Goal: Transaction & Acquisition: Purchase product/service

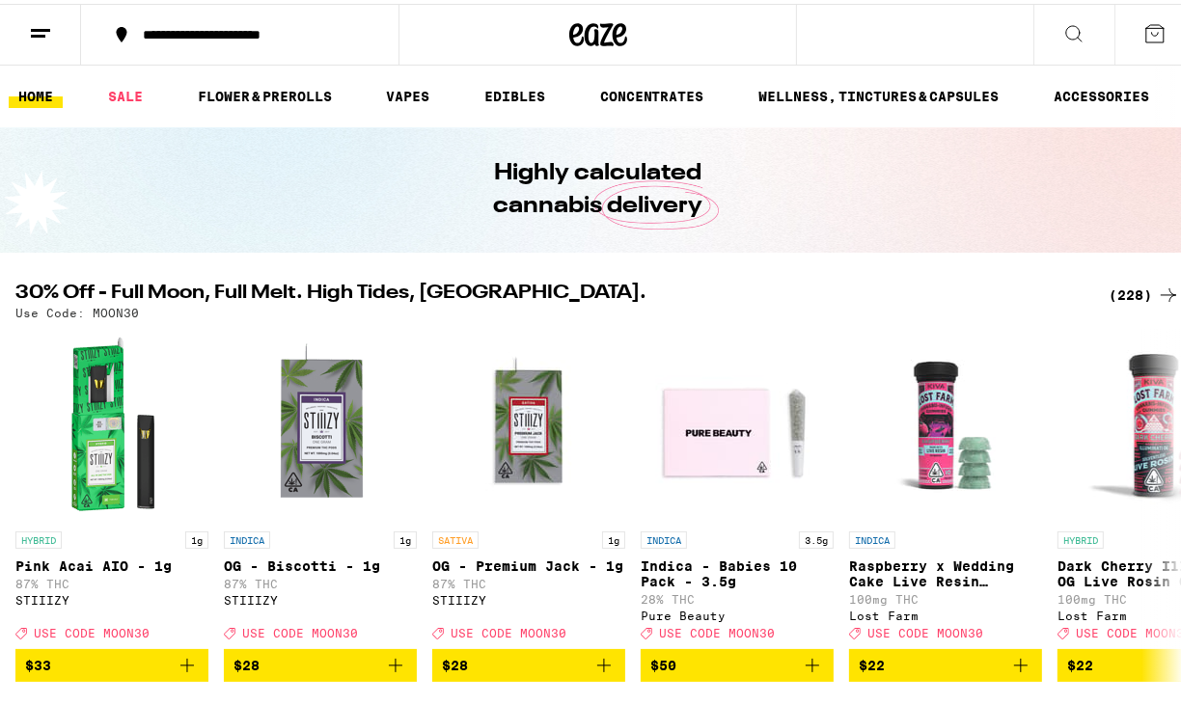
click at [1122, 286] on div "(228)" at bounding box center [1143, 291] width 71 height 23
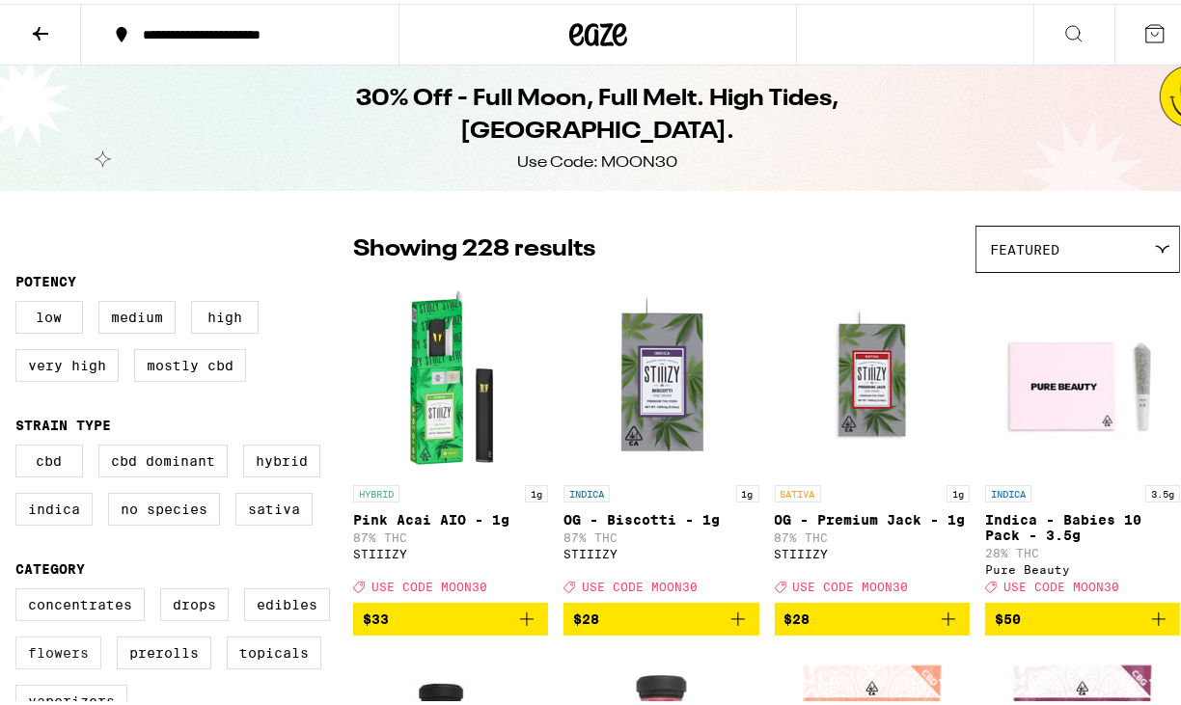
click at [44, 665] on label "Flowers" at bounding box center [58, 649] width 86 height 33
click at [20, 588] on input "Flowers" at bounding box center [19, 587] width 1 height 1
checkbox input "true"
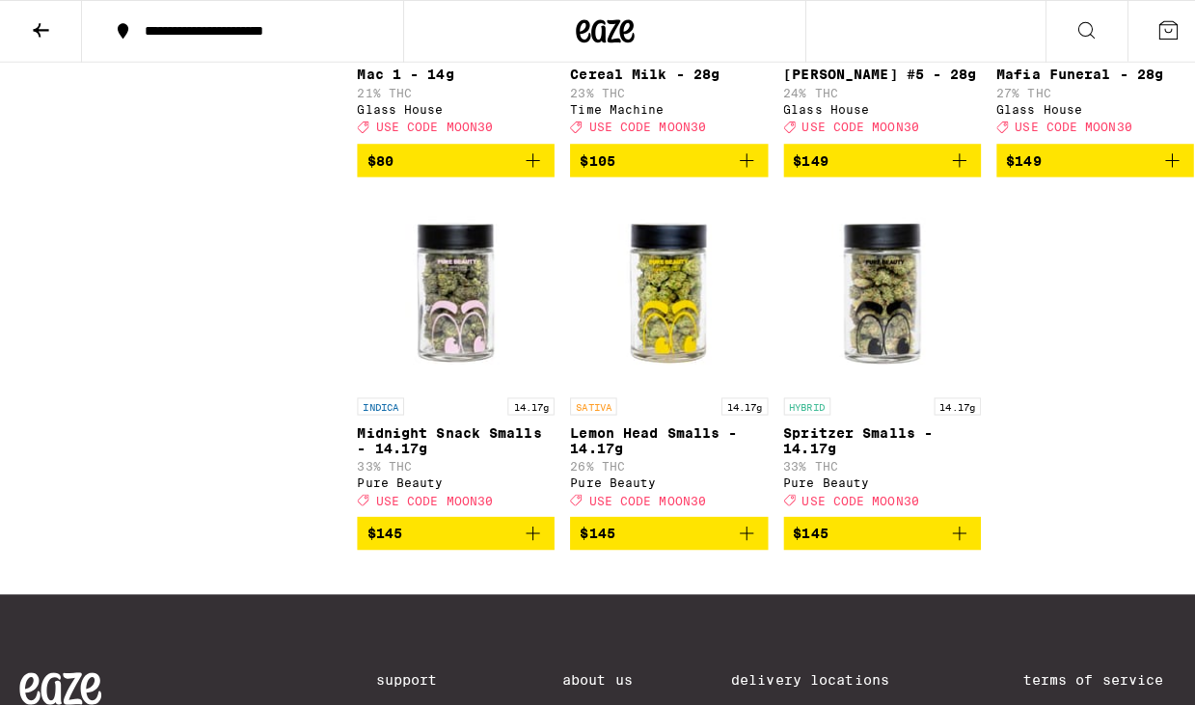
scroll to position [2367, 0]
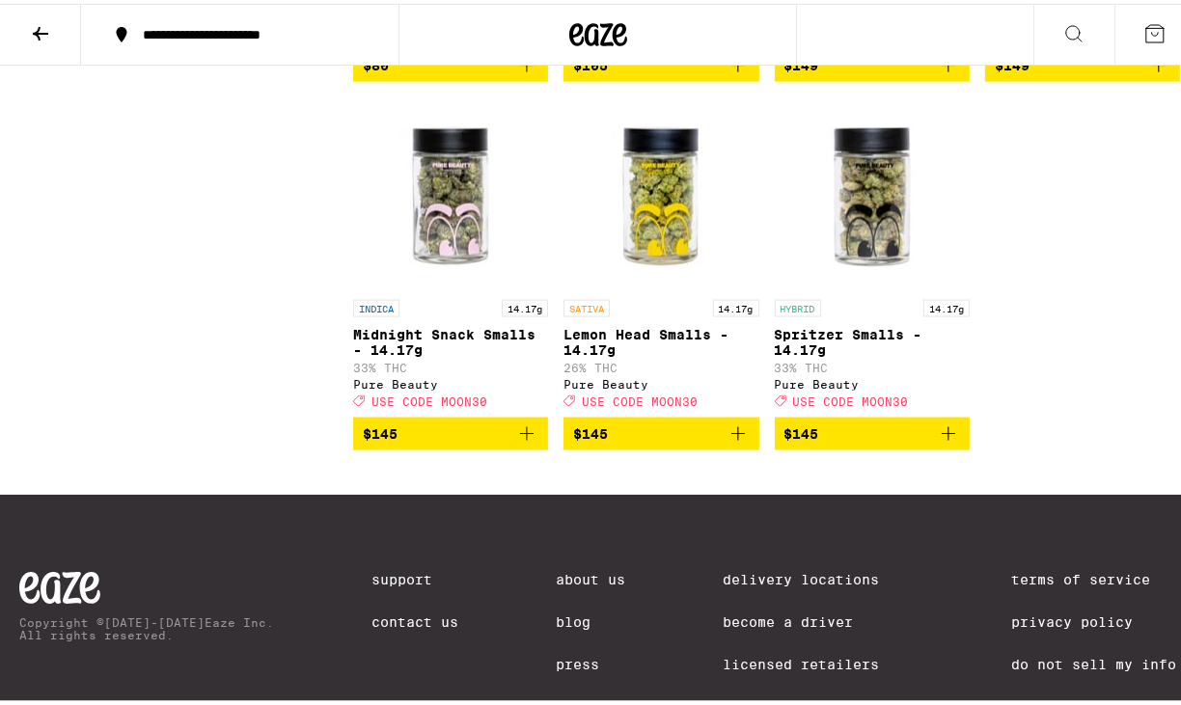
click at [456, 286] on img "Open page for Midnight Snack Smalls - 14.17g from Pure Beauty" at bounding box center [450, 190] width 193 height 193
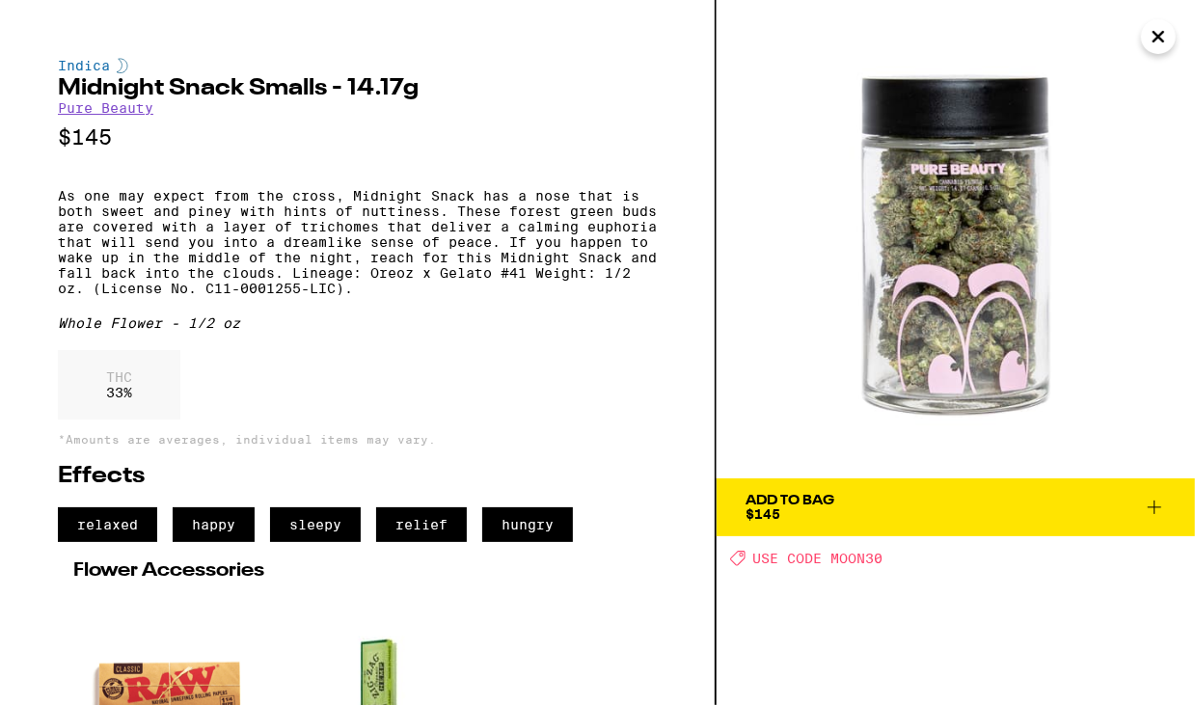
click at [926, 507] on span "Add To Bag $145" at bounding box center [956, 507] width 421 height 27
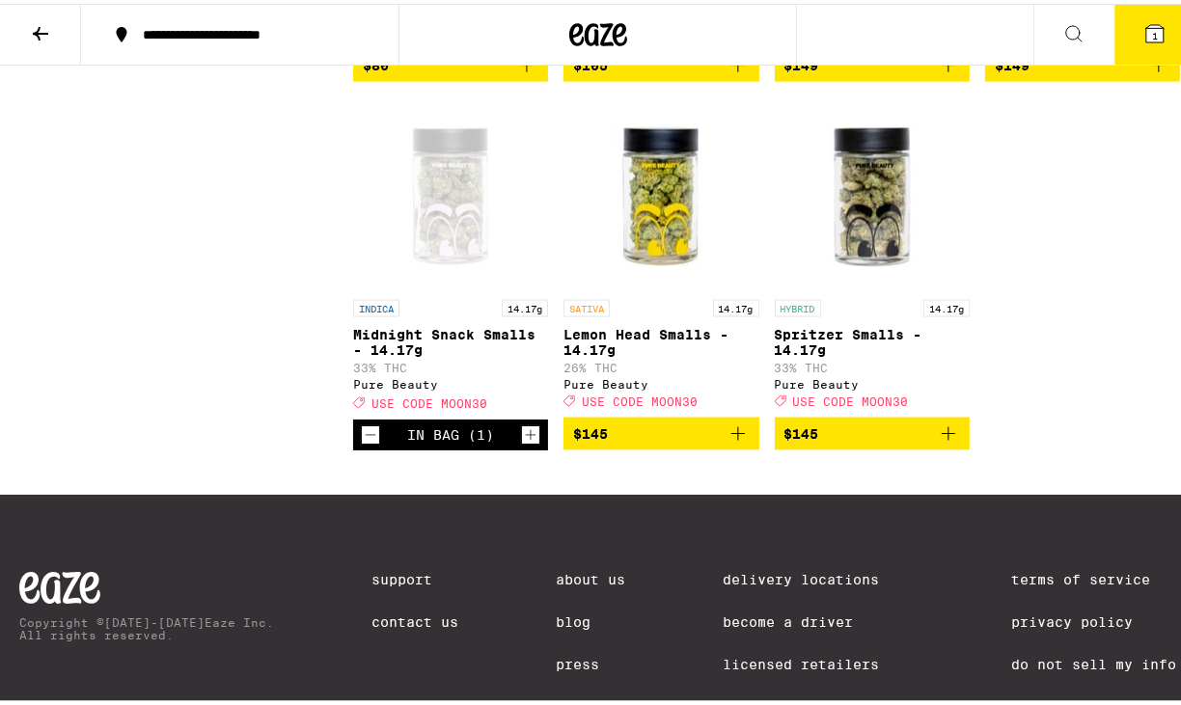
click at [1146, 23] on icon at bounding box center [1154, 29] width 17 height 17
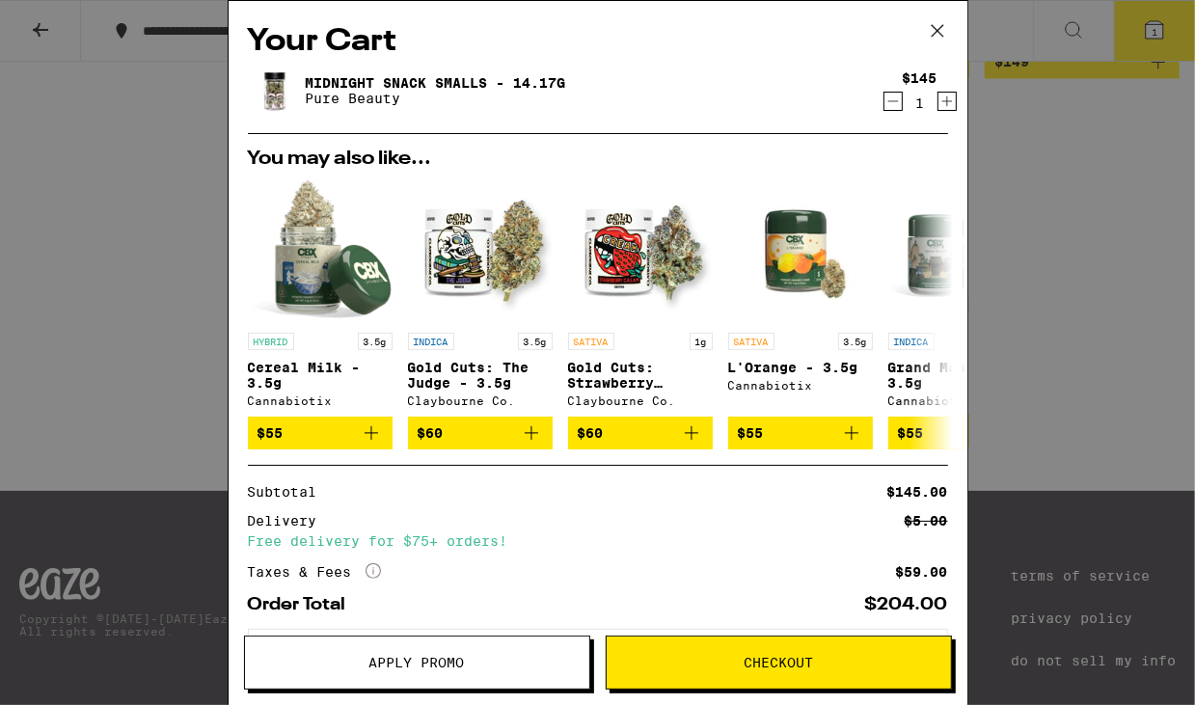
click at [476, 661] on span "Apply Promo" at bounding box center [417, 663] width 344 height 14
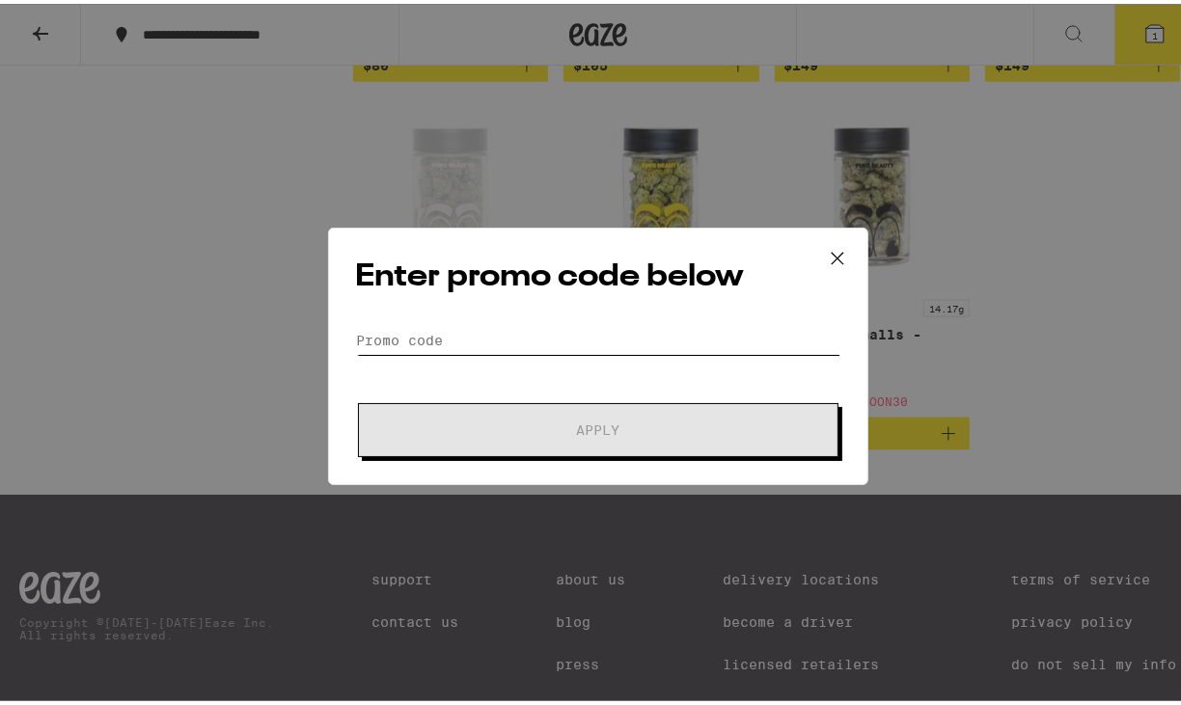
click at [472, 326] on input "Promo Code" at bounding box center [598, 336] width 484 height 29
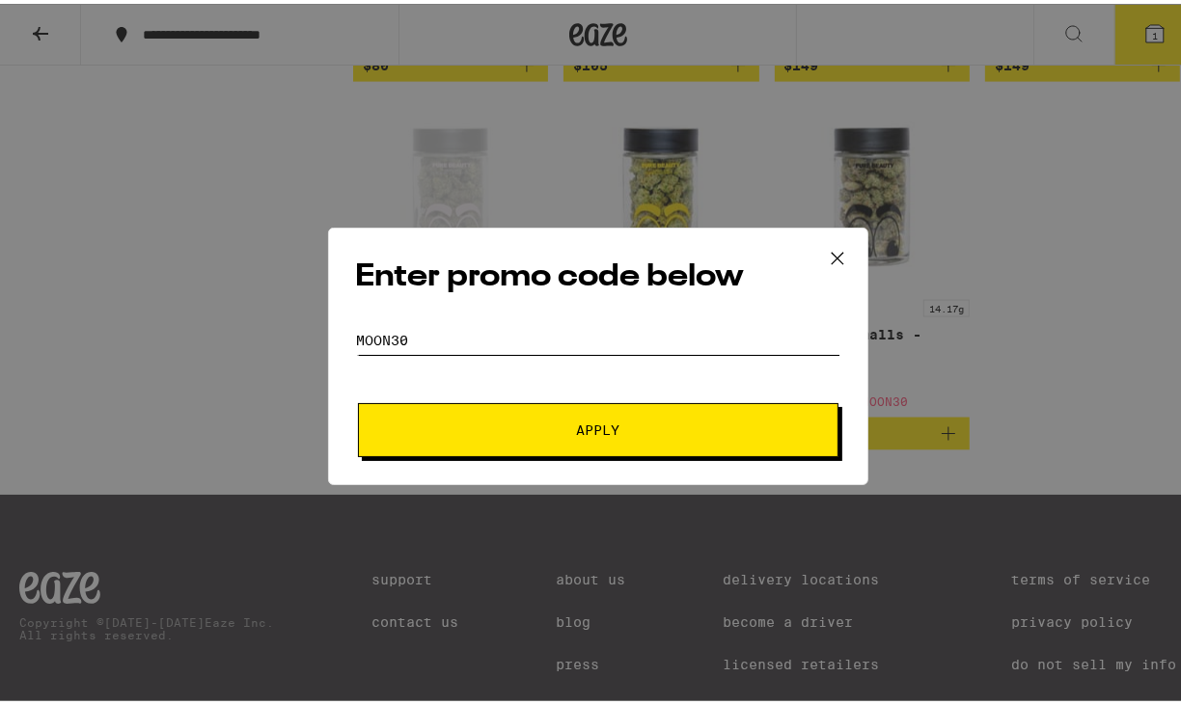
type input "moon30"
click at [628, 446] on button "Apply" at bounding box center [598, 426] width 480 height 54
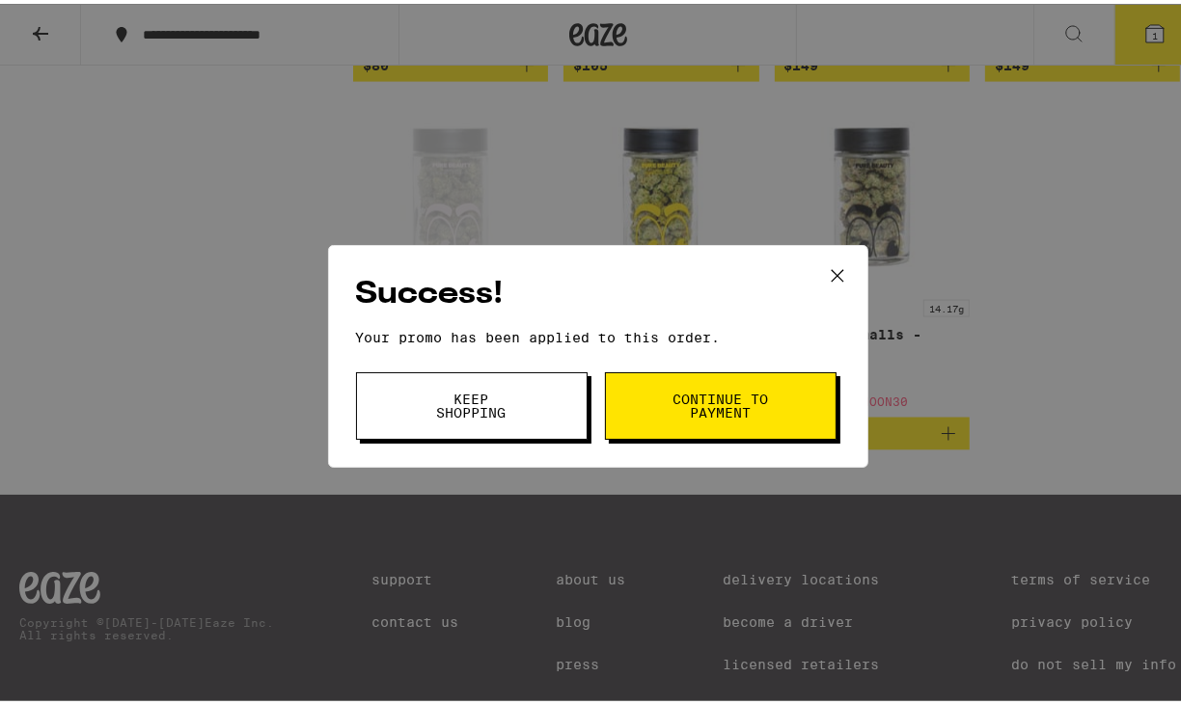
click at [827, 262] on icon at bounding box center [837, 272] width 29 height 29
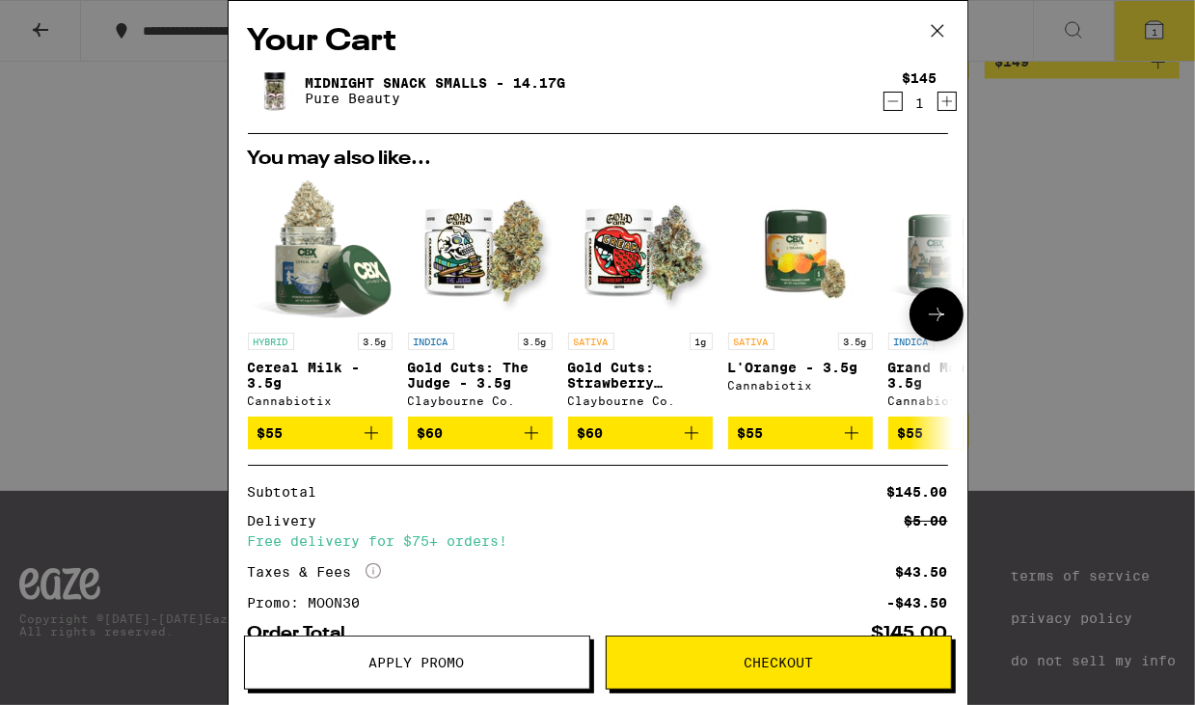
click at [481, 262] on img "Open page for Gold Cuts: The Judge - 3.5g from Claybourne Co." at bounding box center [480, 250] width 145 height 145
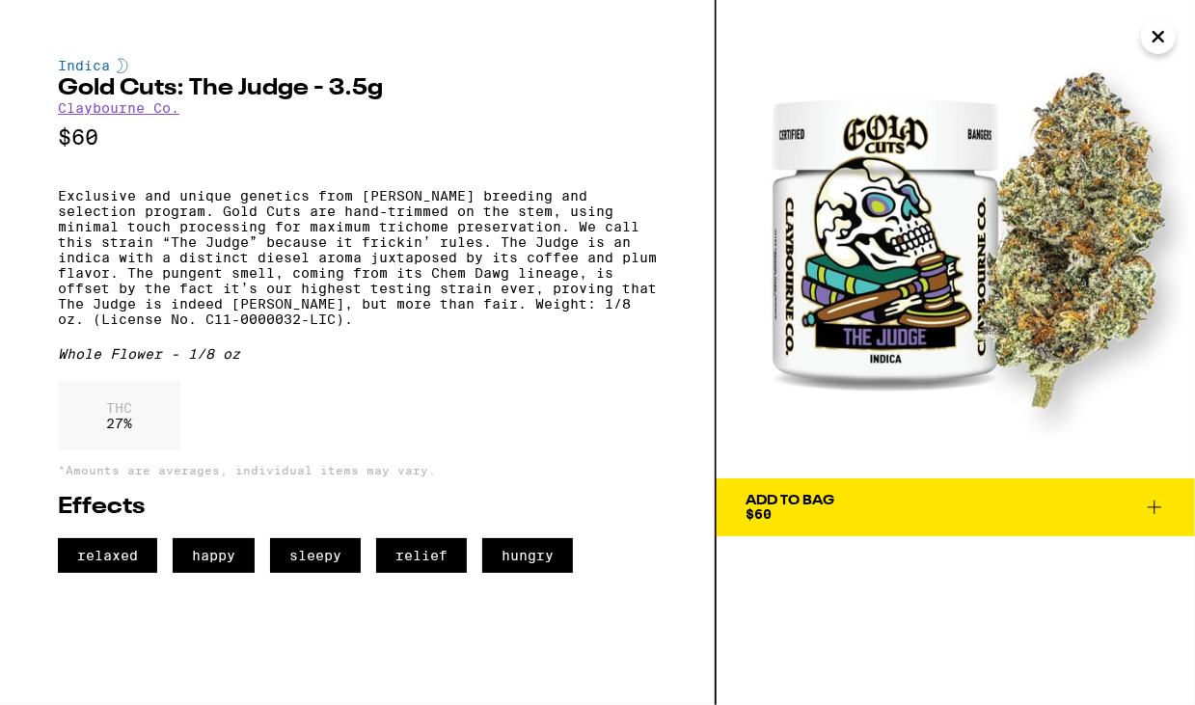
click at [1160, 36] on icon "Close" at bounding box center [1158, 36] width 23 height 29
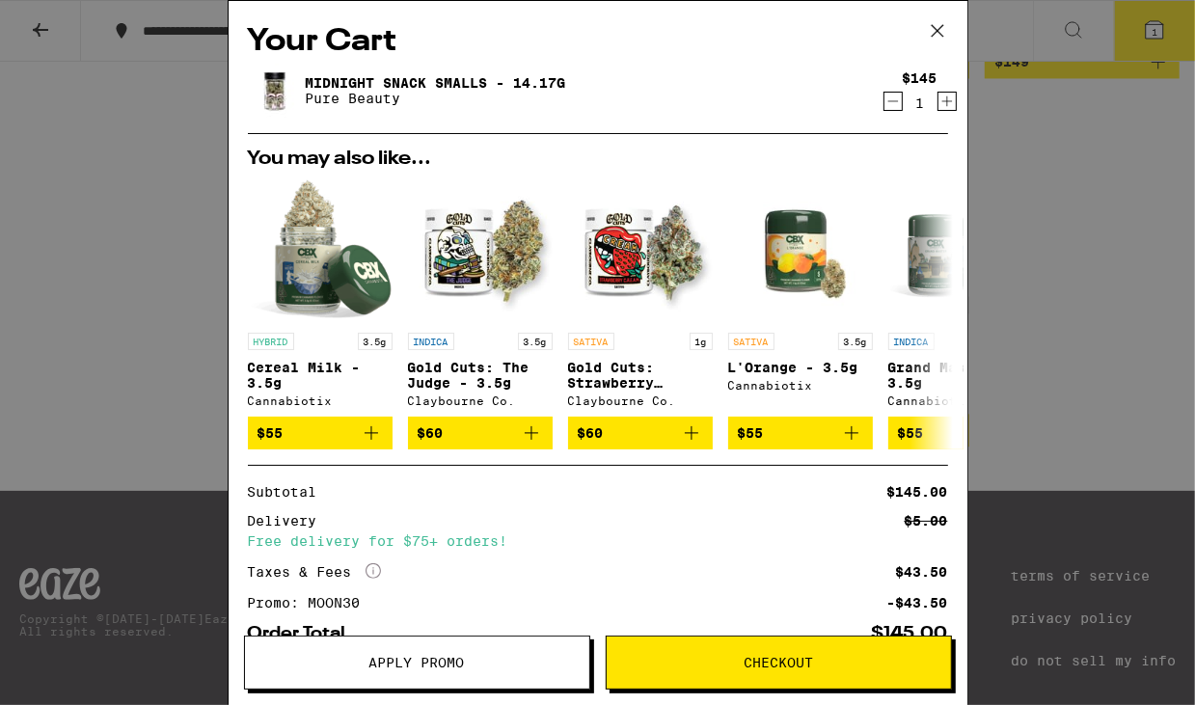
click at [937, 22] on icon at bounding box center [937, 30] width 29 height 29
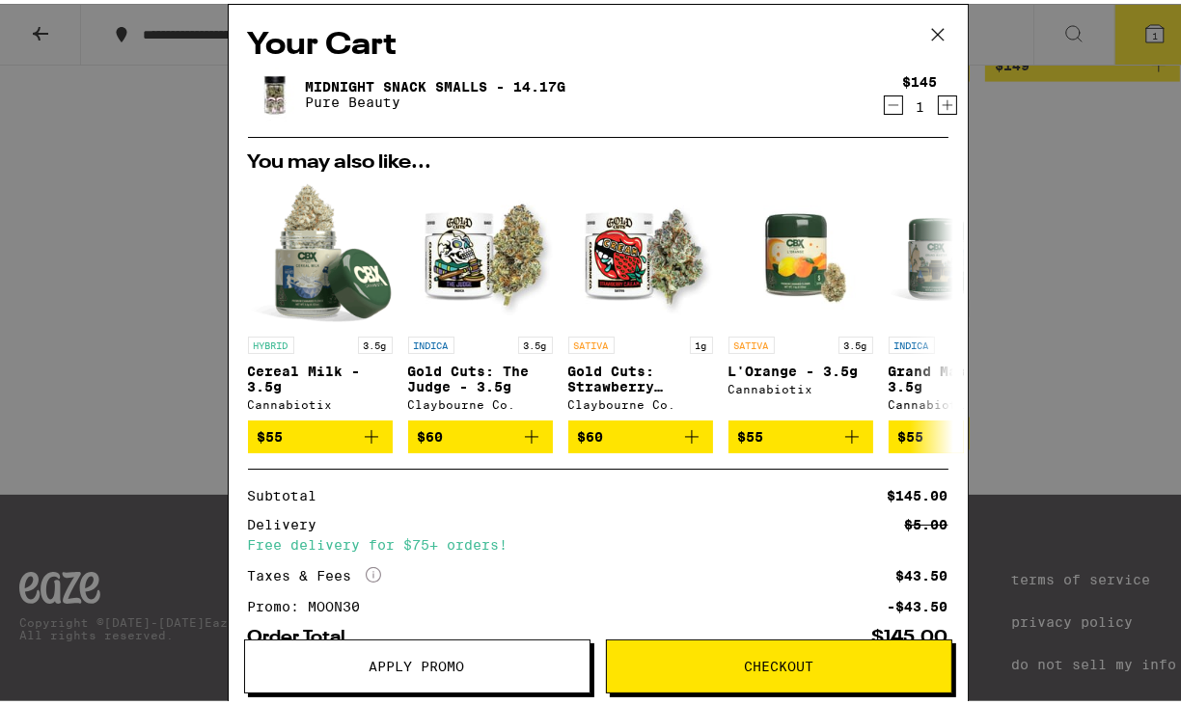
click at [937, 22] on icon at bounding box center [937, 30] width 29 height 29
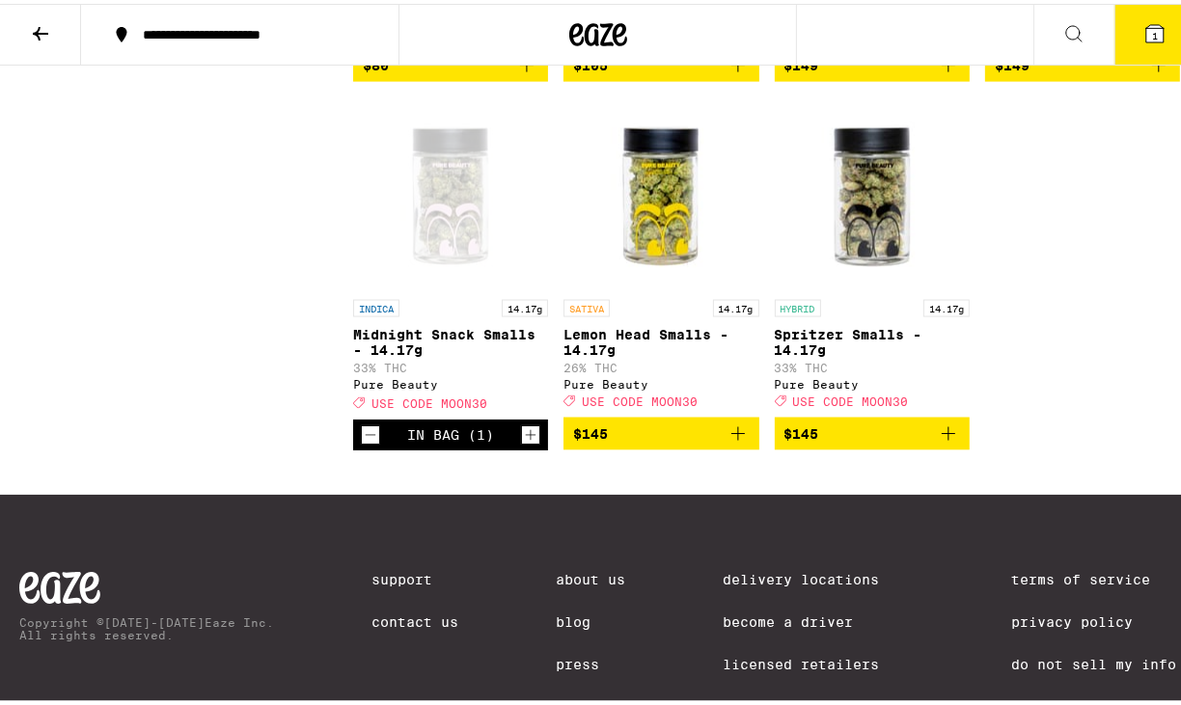
click at [1126, 31] on button "1" at bounding box center [1154, 31] width 81 height 60
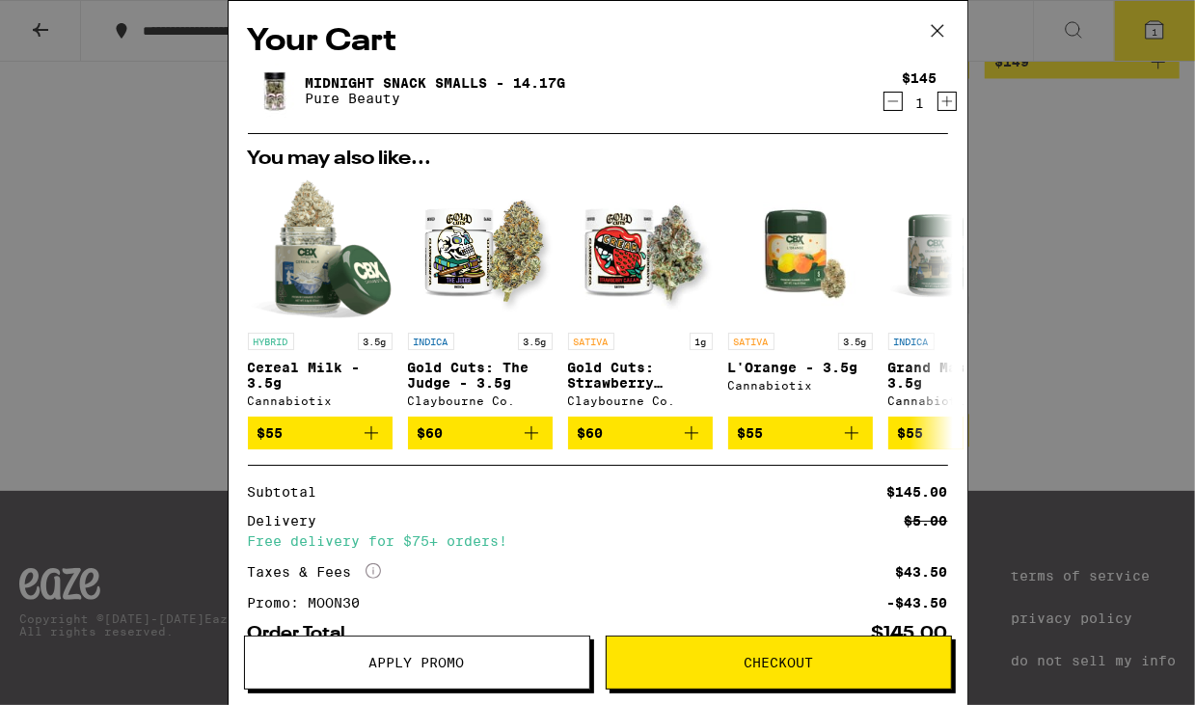
click at [745, 664] on span "Checkout" at bounding box center [778, 663] width 69 height 14
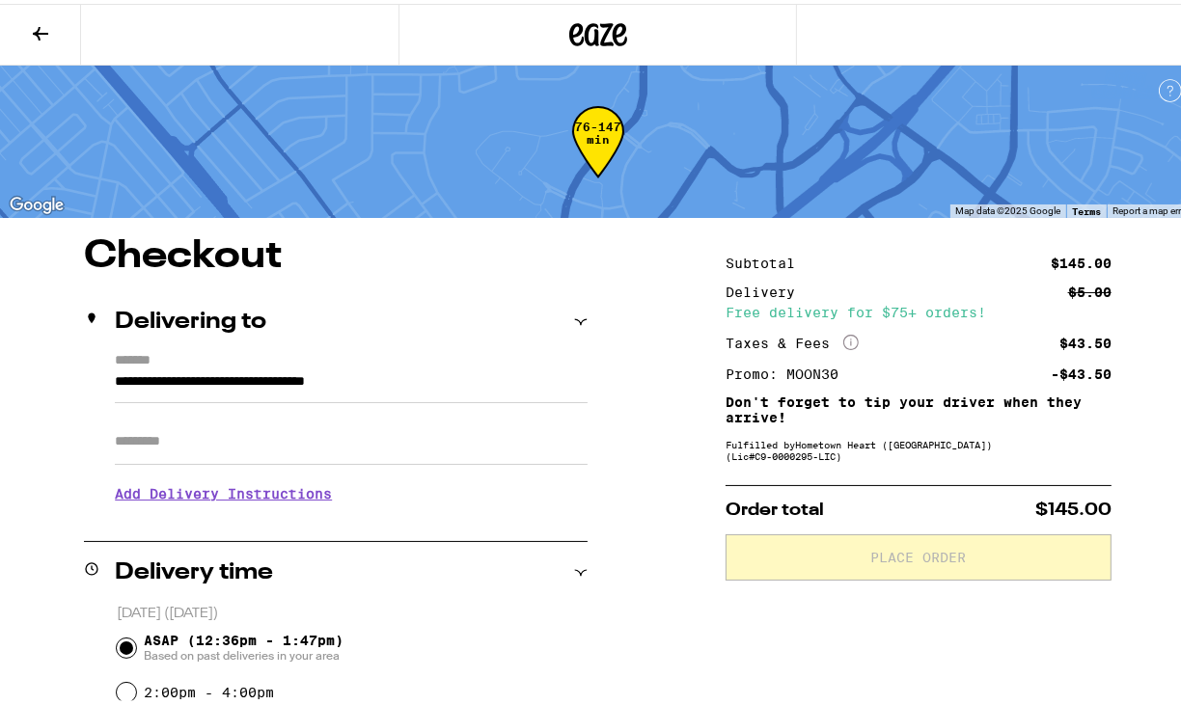
click at [208, 448] on input "Apt/Suite" at bounding box center [351, 438] width 473 height 46
type input "**********"
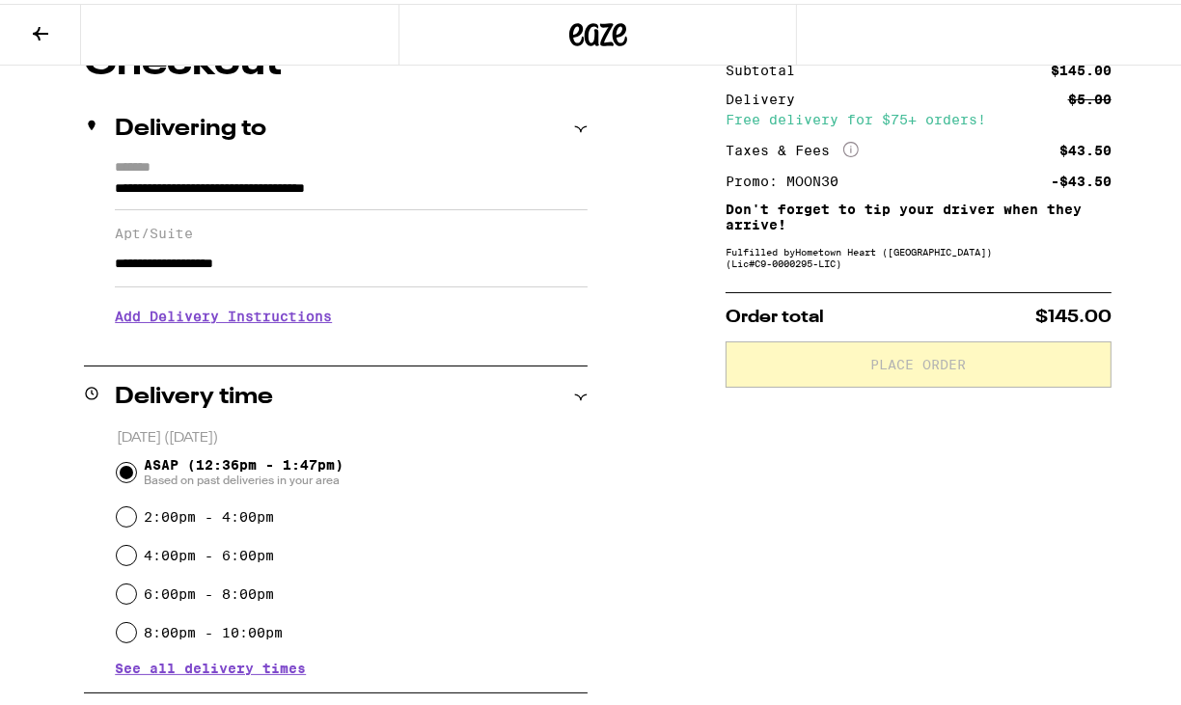
scroll to position [386, 0]
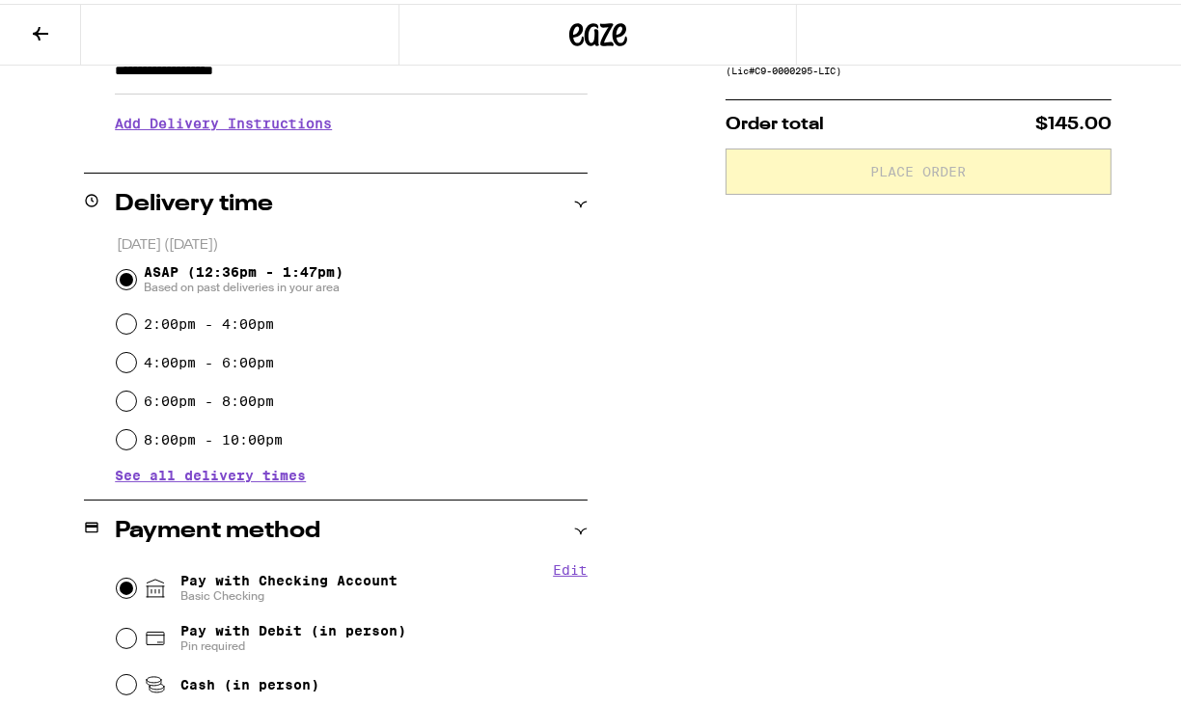
click at [117, 589] on input "Pay with Checking Account Basic Checking" at bounding box center [126, 584] width 19 height 19
radio input "true"
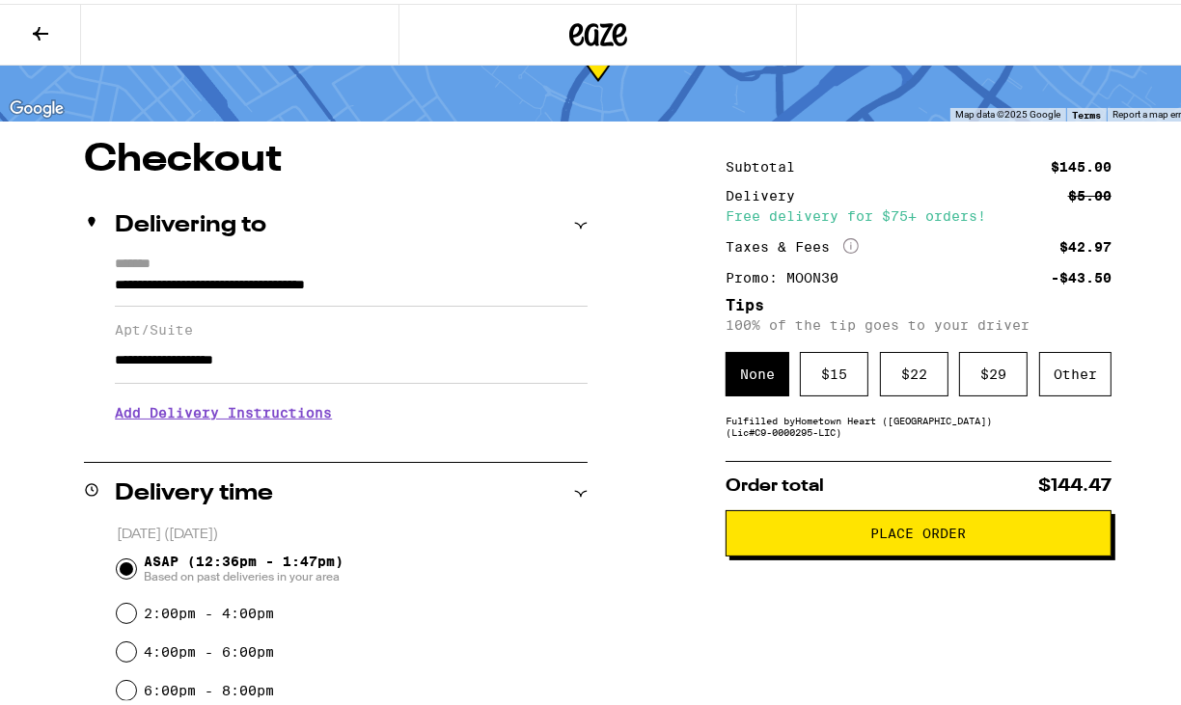
scroll to position [0, 0]
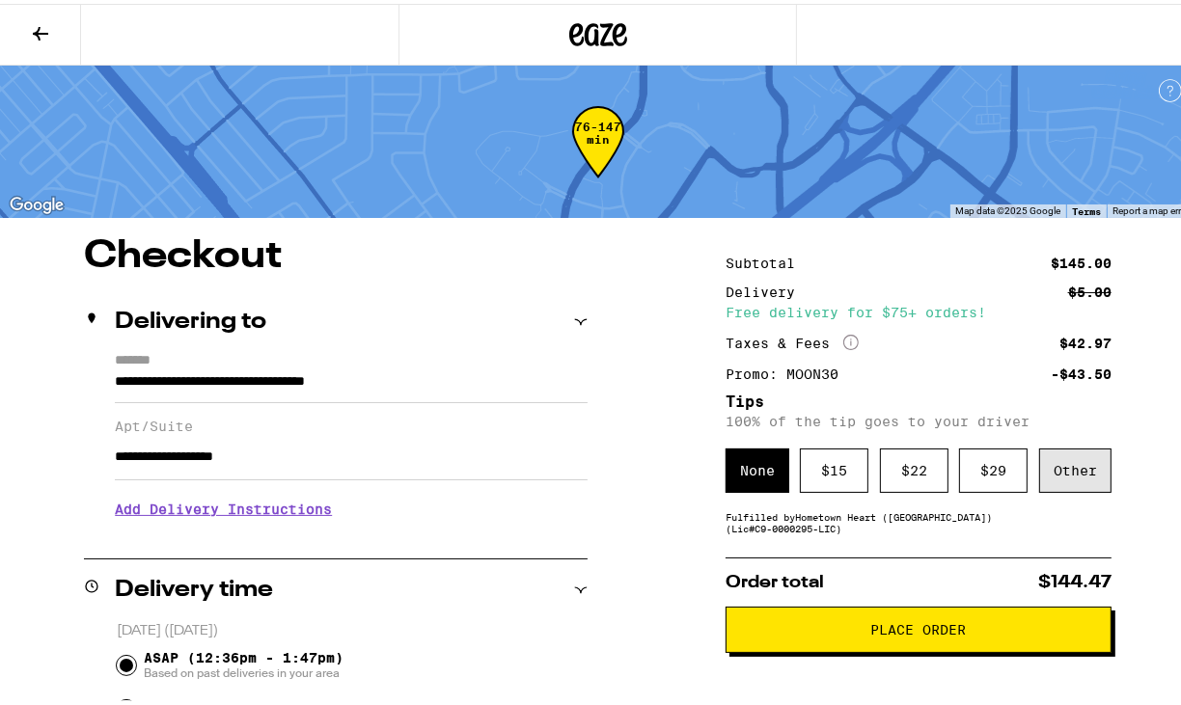
click at [1066, 477] on div "Other" at bounding box center [1075, 467] width 72 height 44
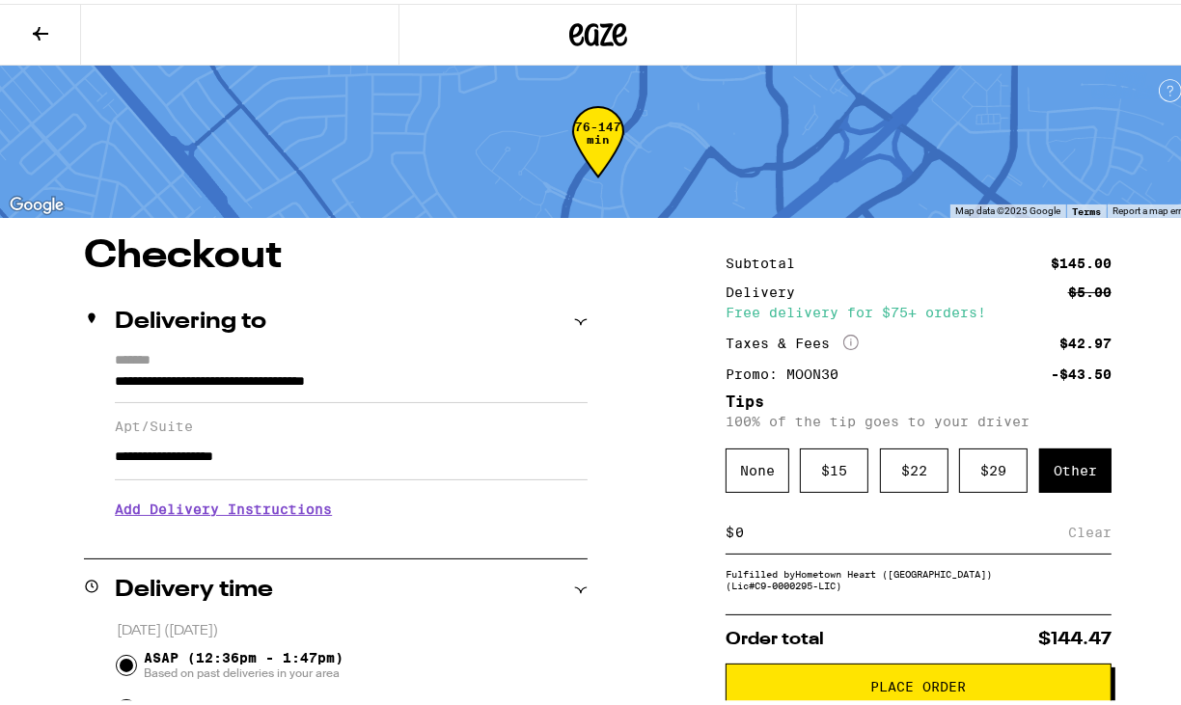
click at [742, 537] on input at bounding box center [901, 528] width 334 height 17
type input "5"
click at [1078, 537] on div "Save" at bounding box center [1094, 528] width 35 height 42
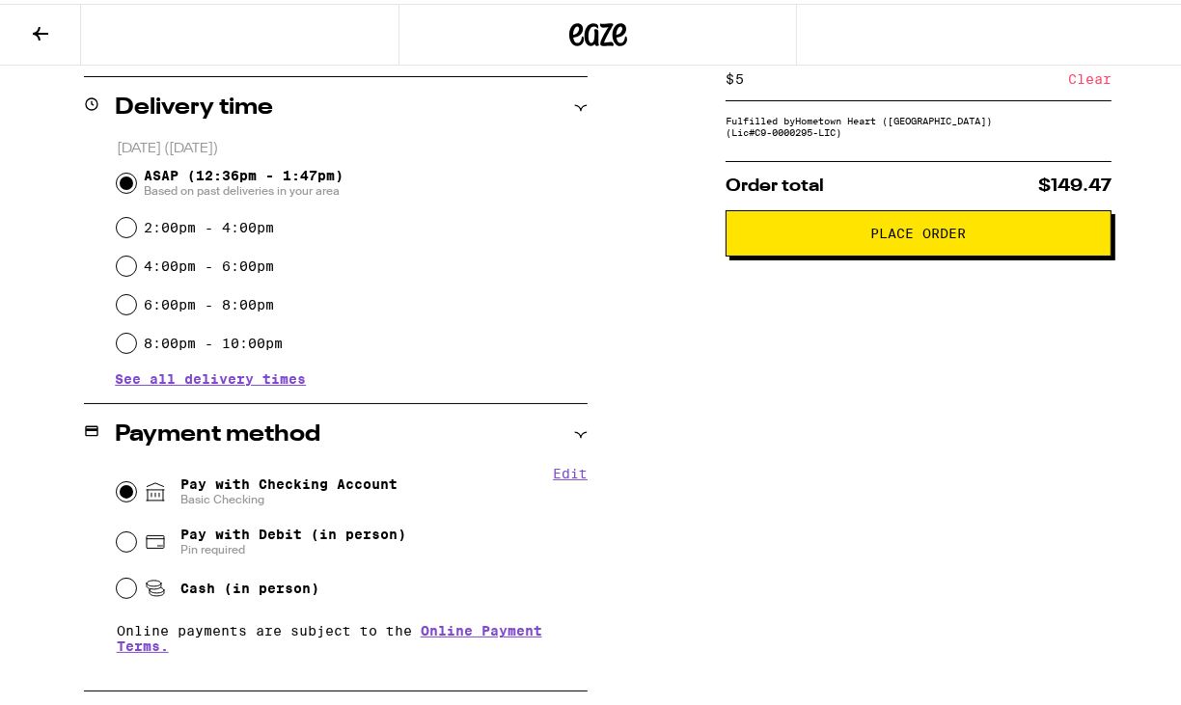
scroll to position [596, 0]
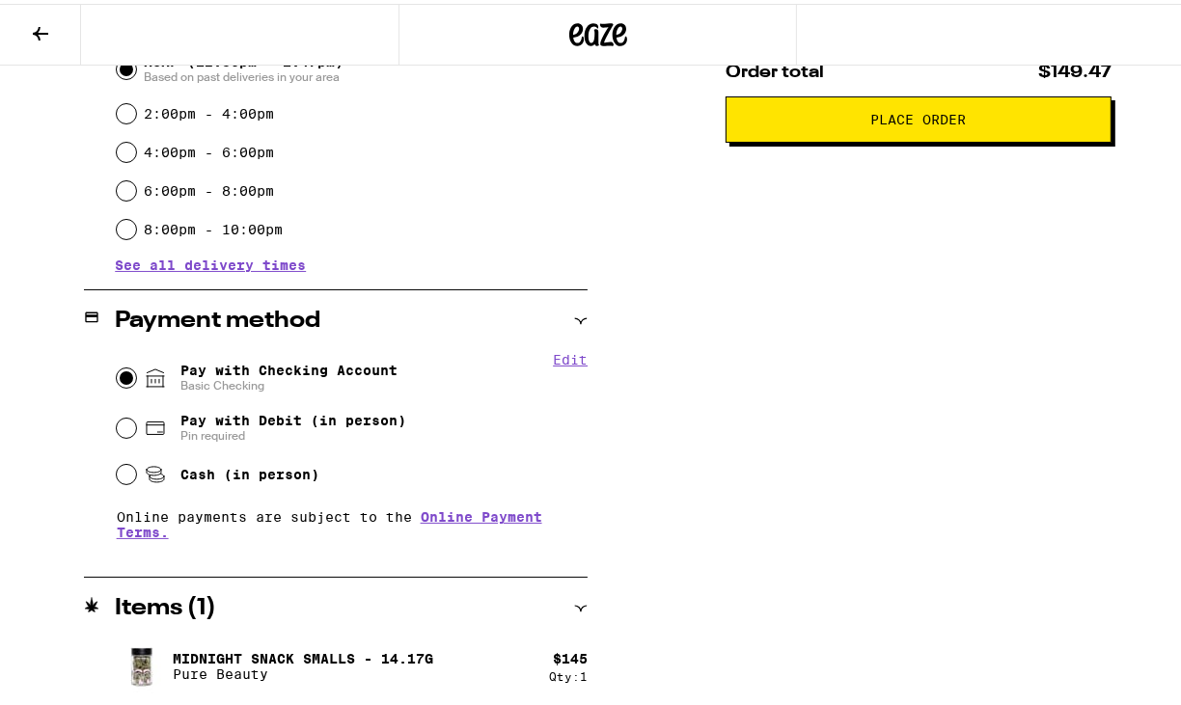
click at [898, 123] on span "Place Order" at bounding box center [917, 116] width 95 height 14
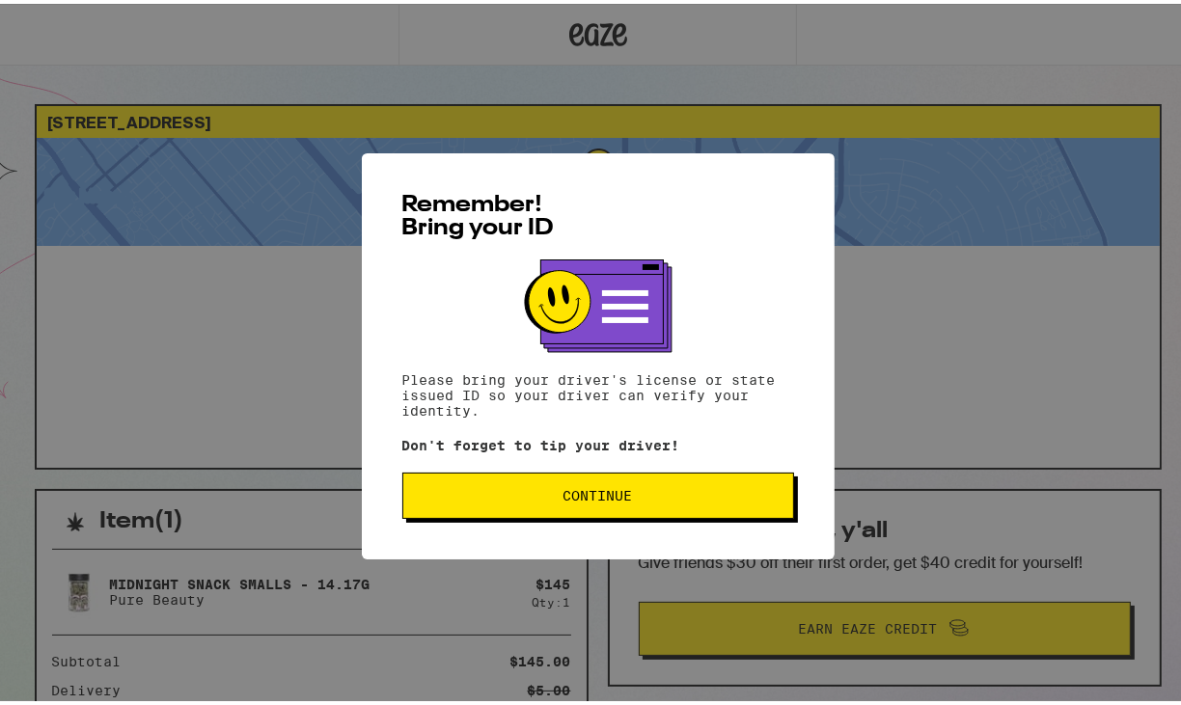
click at [638, 499] on span "Continue" at bounding box center [598, 492] width 359 height 14
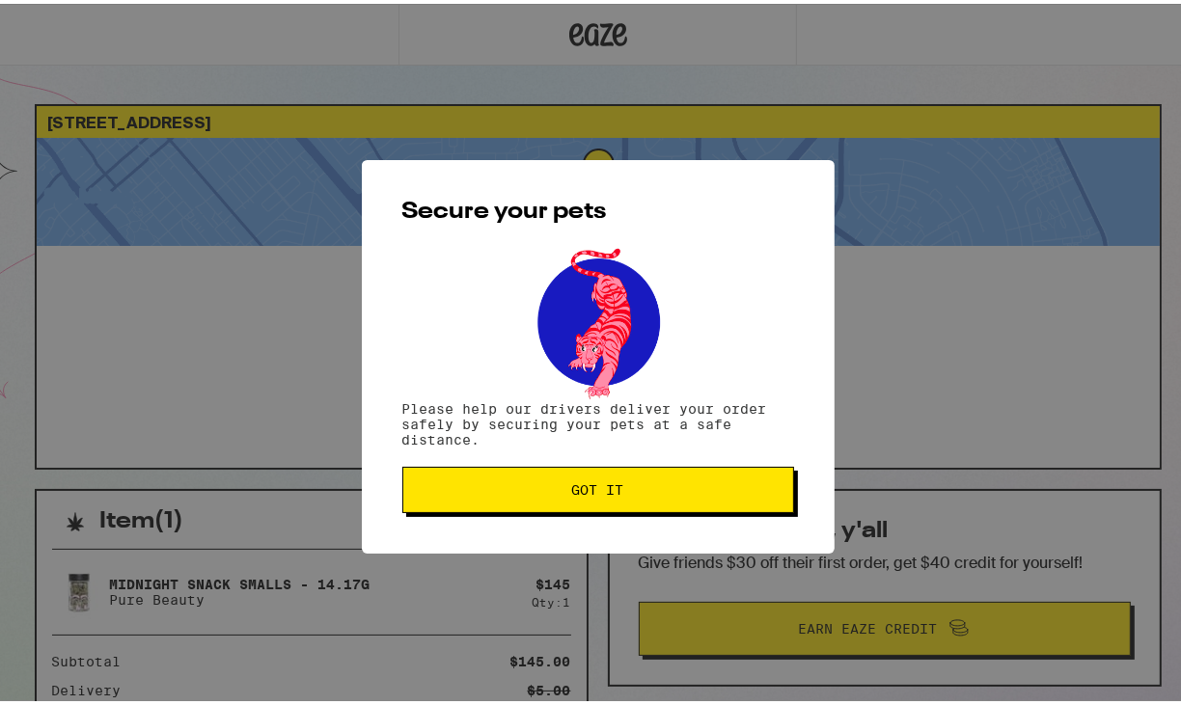
click at [669, 493] on span "Got it" at bounding box center [598, 486] width 359 height 14
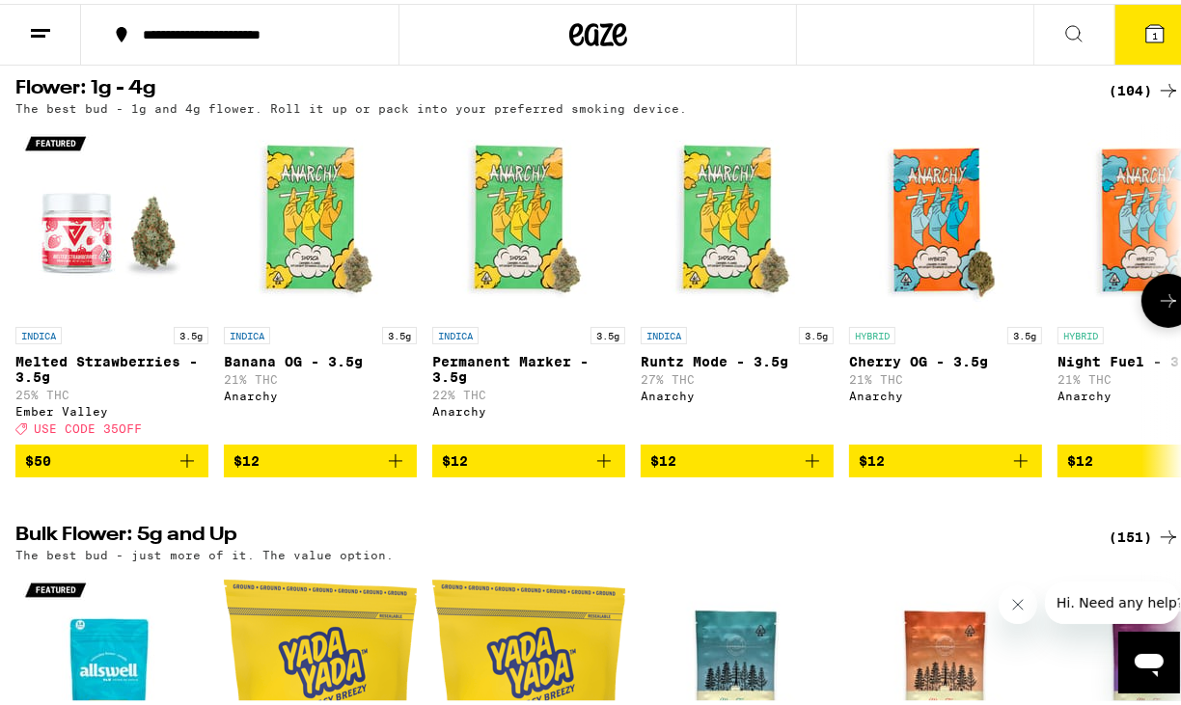
scroll to position [482, 0]
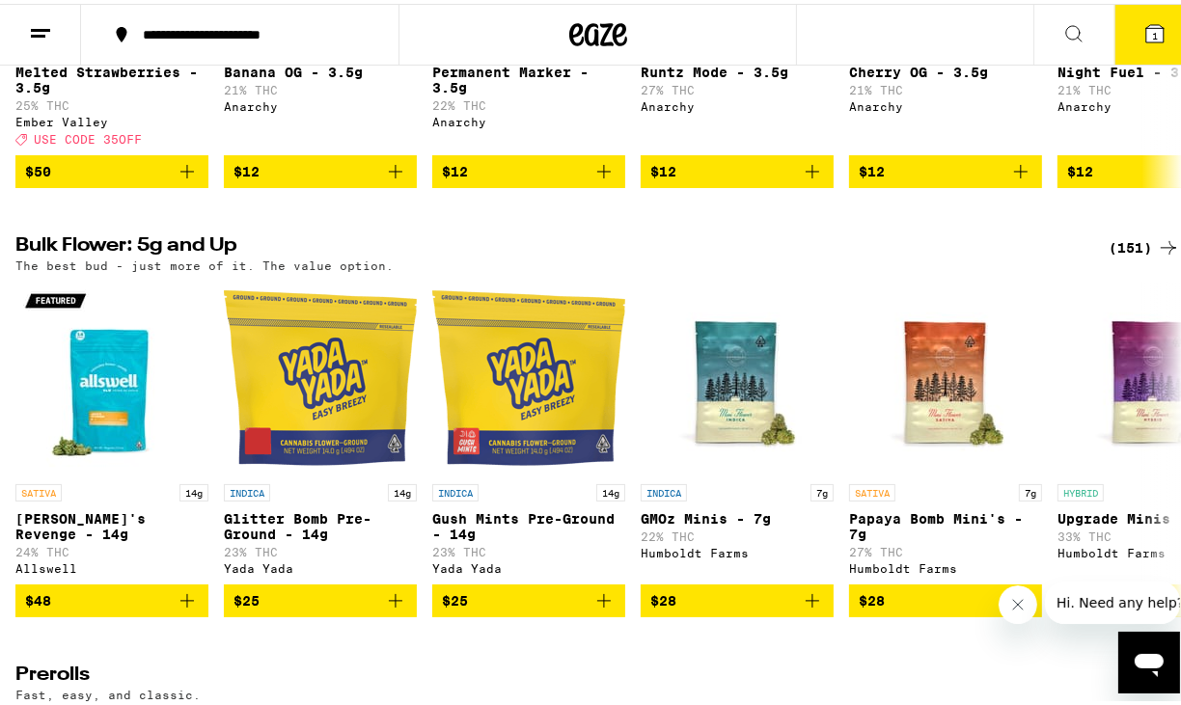
click at [1126, 256] on div "(151)" at bounding box center [1143, 243] width 71 height 23
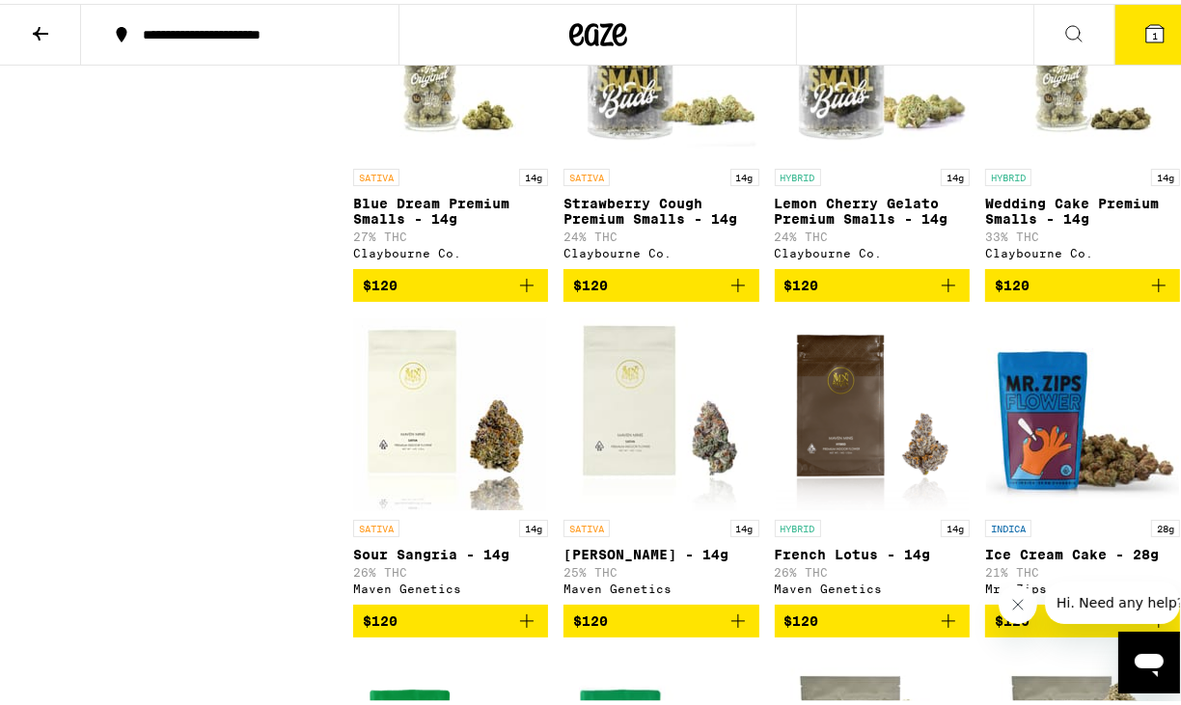
scroll to position [11093, 0]
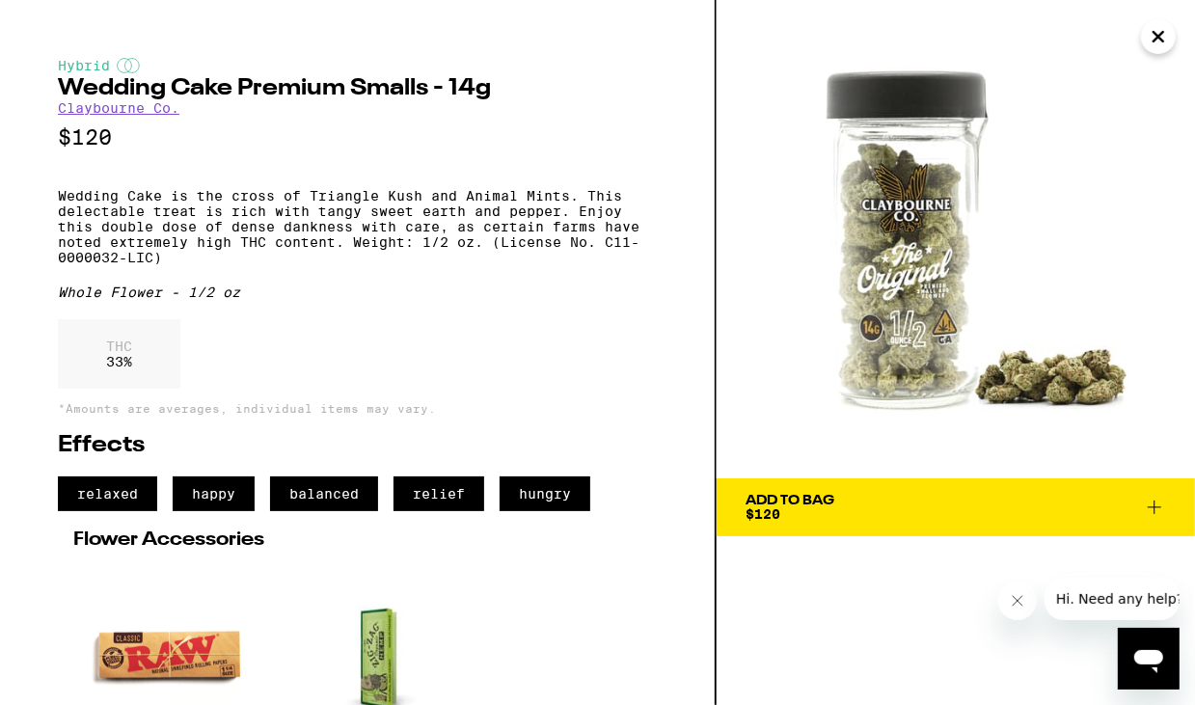
click at [1152, 33] on icon "Close" at bounding box center [1158, 36] width 23 height 29
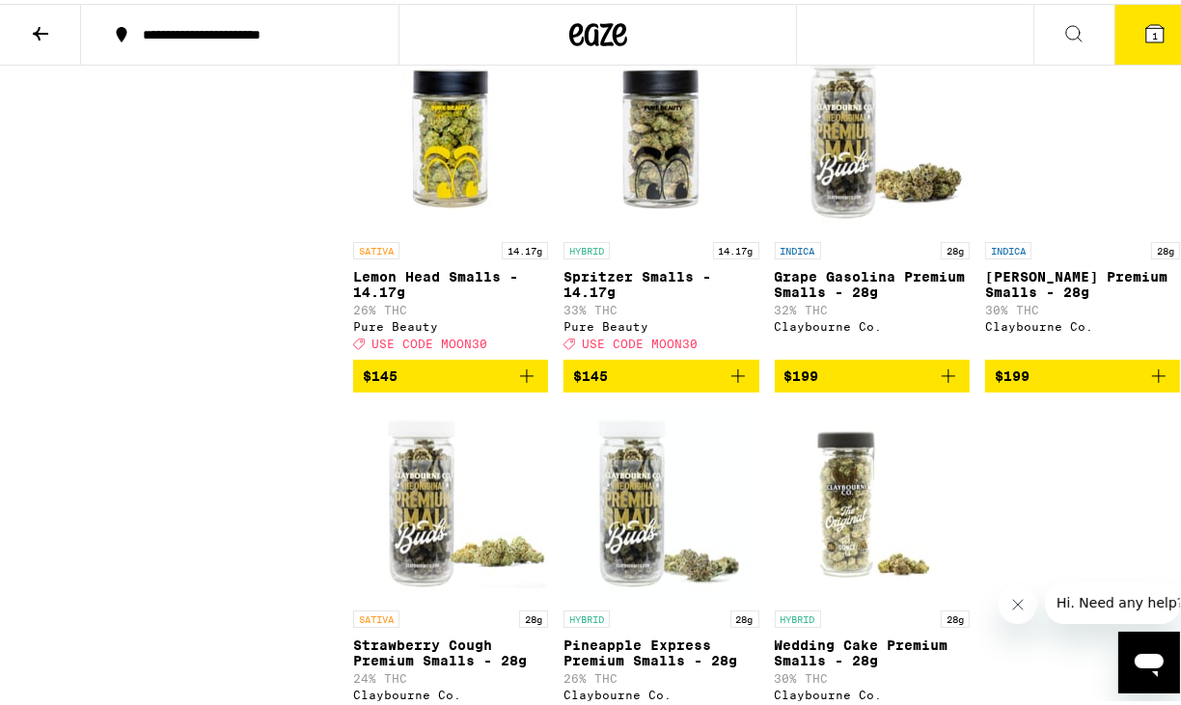
scroll to position [13018, 0]
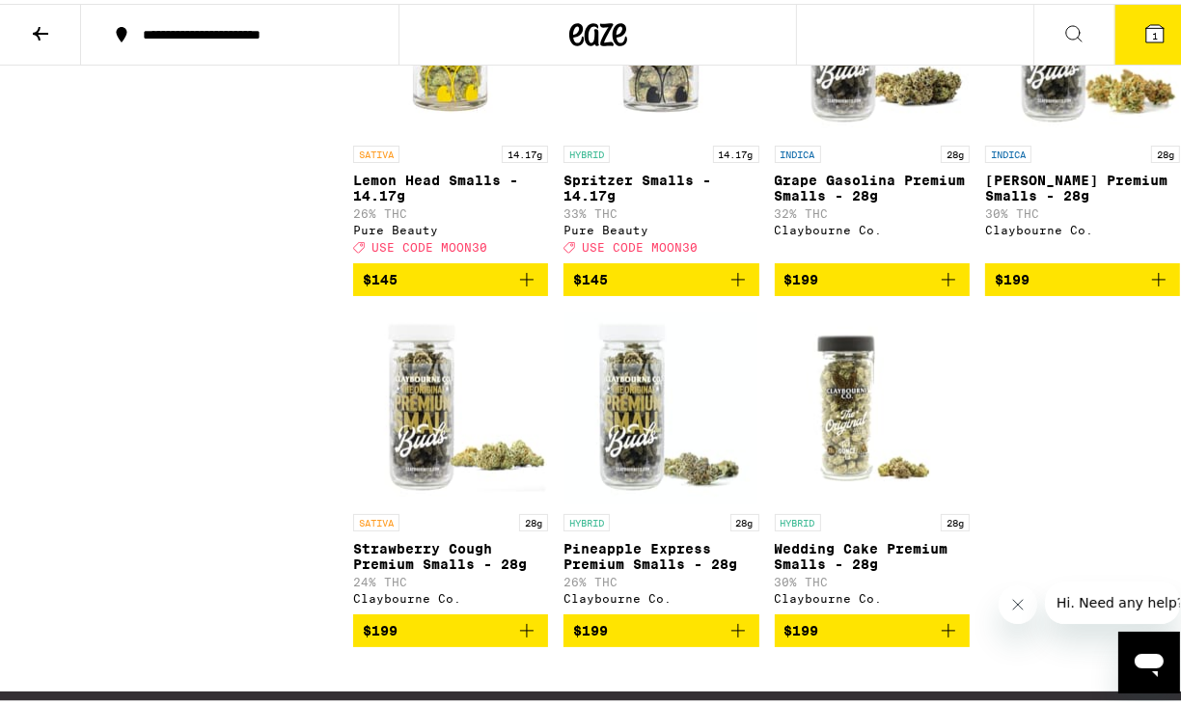
click at [645, 132] on img "Open page for Spritzer Smalls - 14.17g from Pure Beauty" at bounding box center [660, 35] width 193 height 193
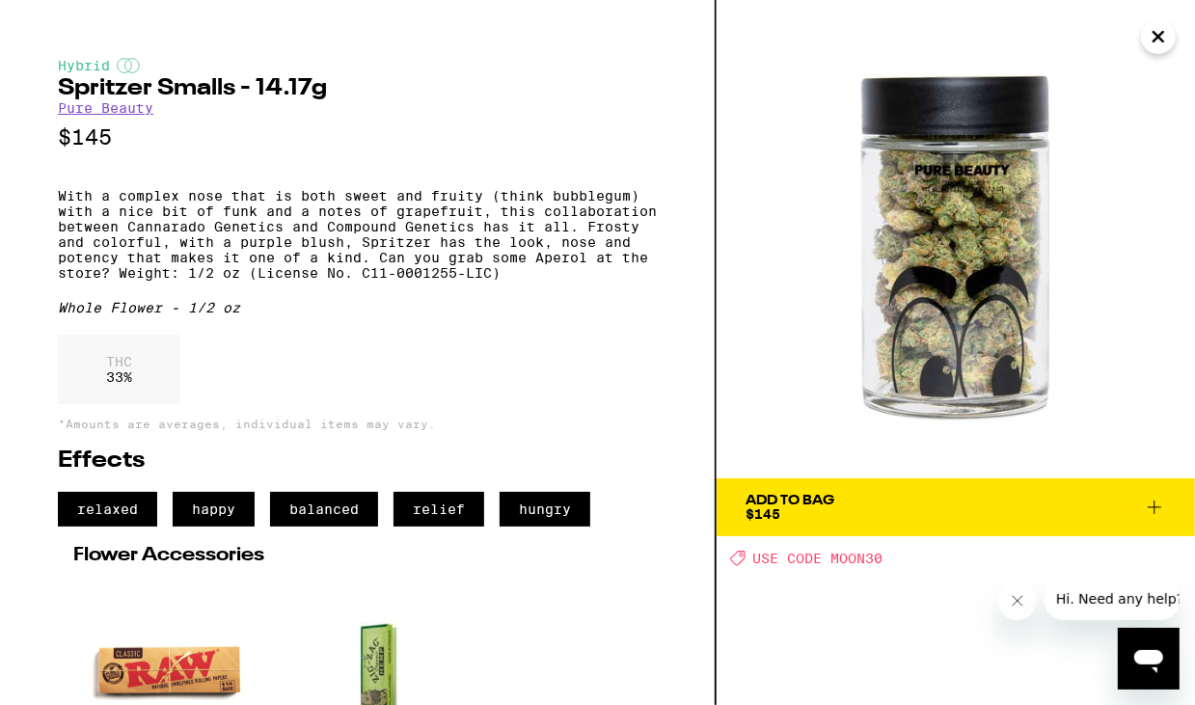
click at [1156, 39] on icon "Close" at bounding box center [1159, 37] width 10 height 10
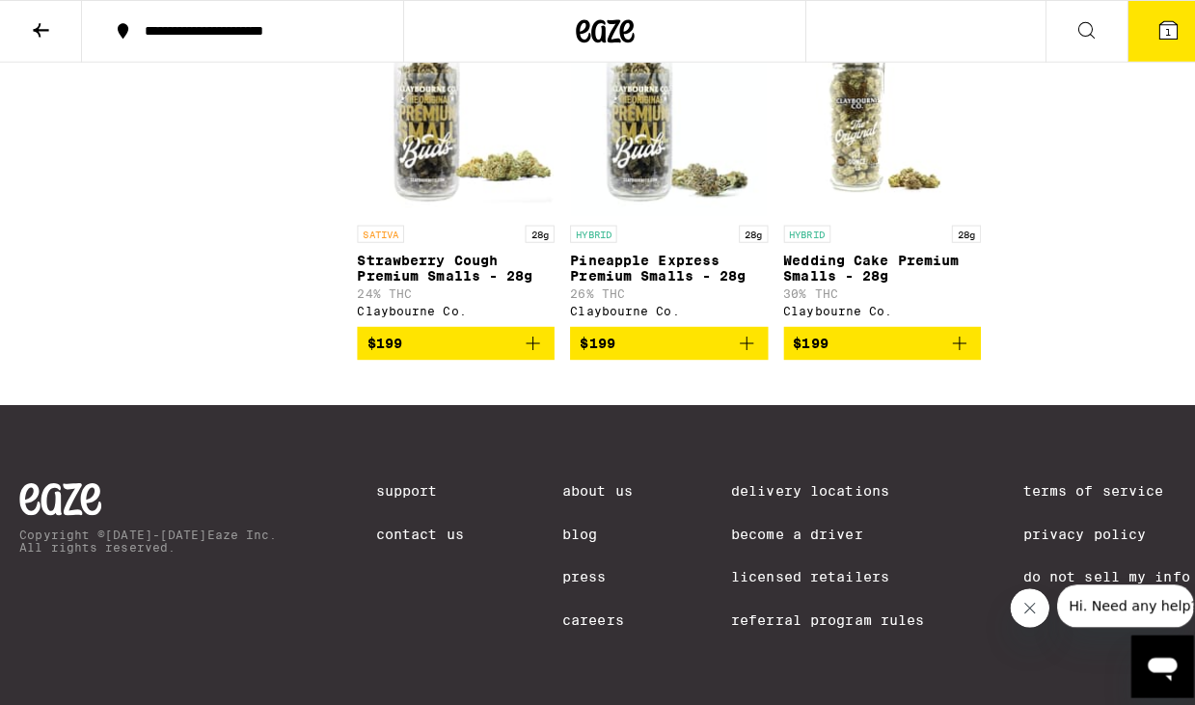
scroll to position [12825, 0]
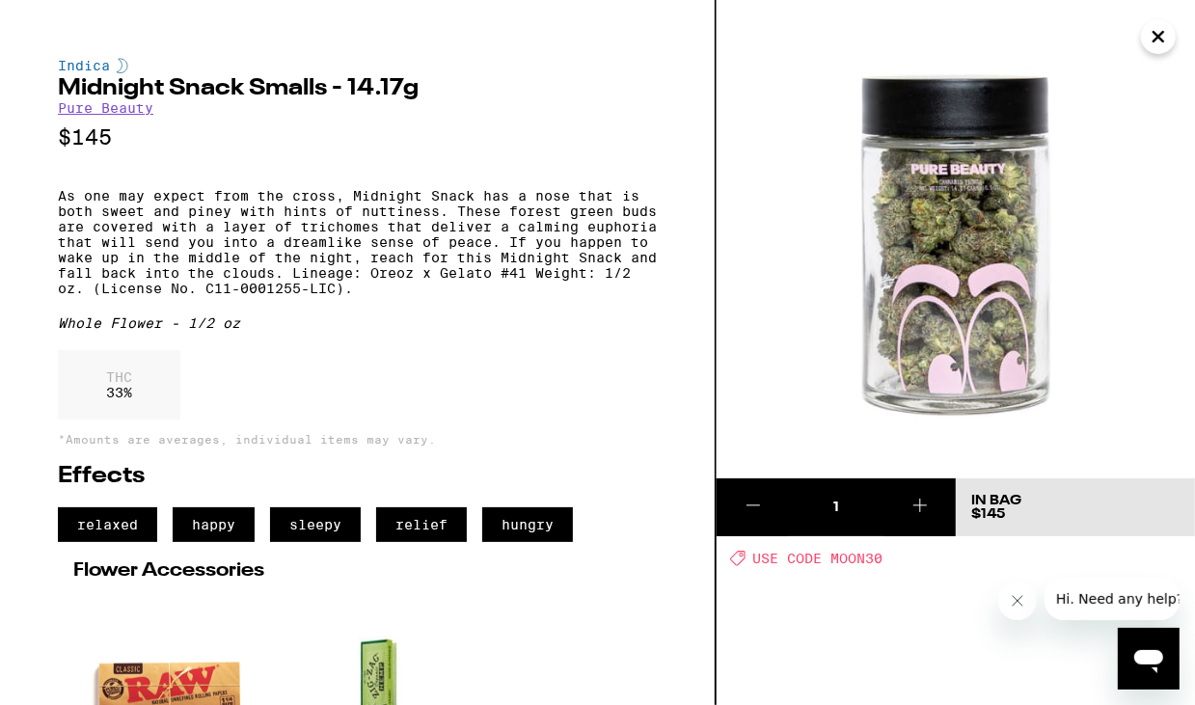
click at [1156, 40] on icon "Close" at bounding box center [1159, 37] width 10 height 10
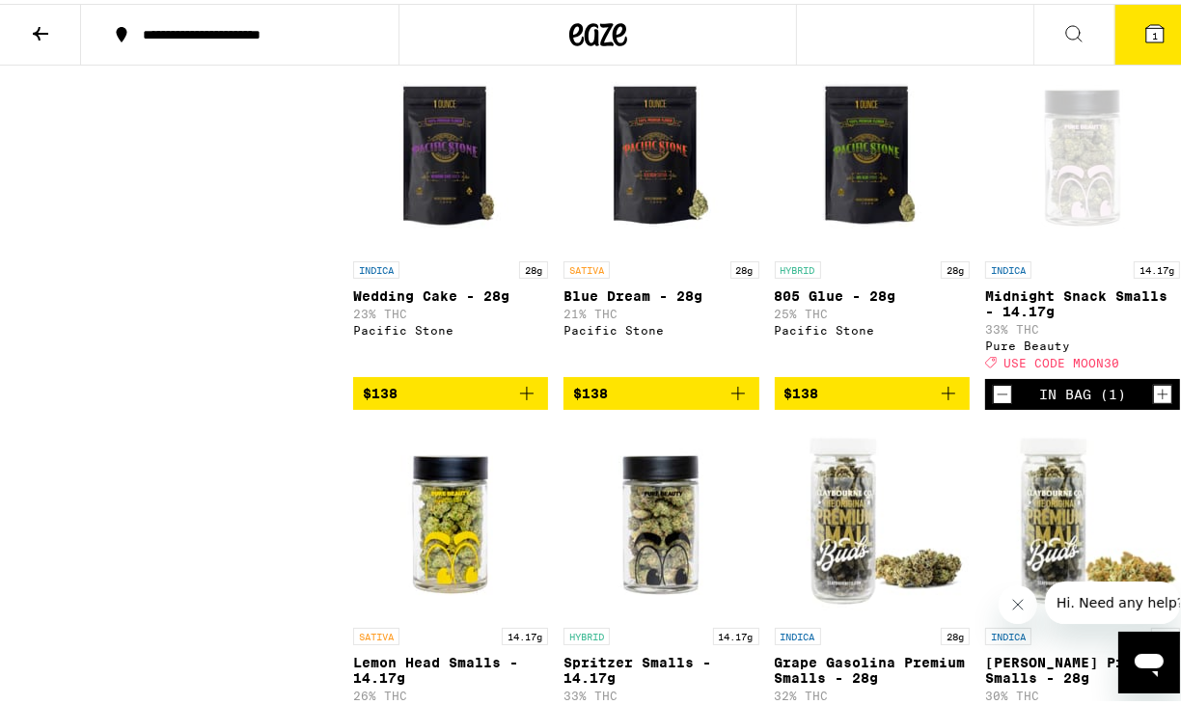
scroll to position [12439, 0]
